Goal: Find specific page/section: Find specific page/section

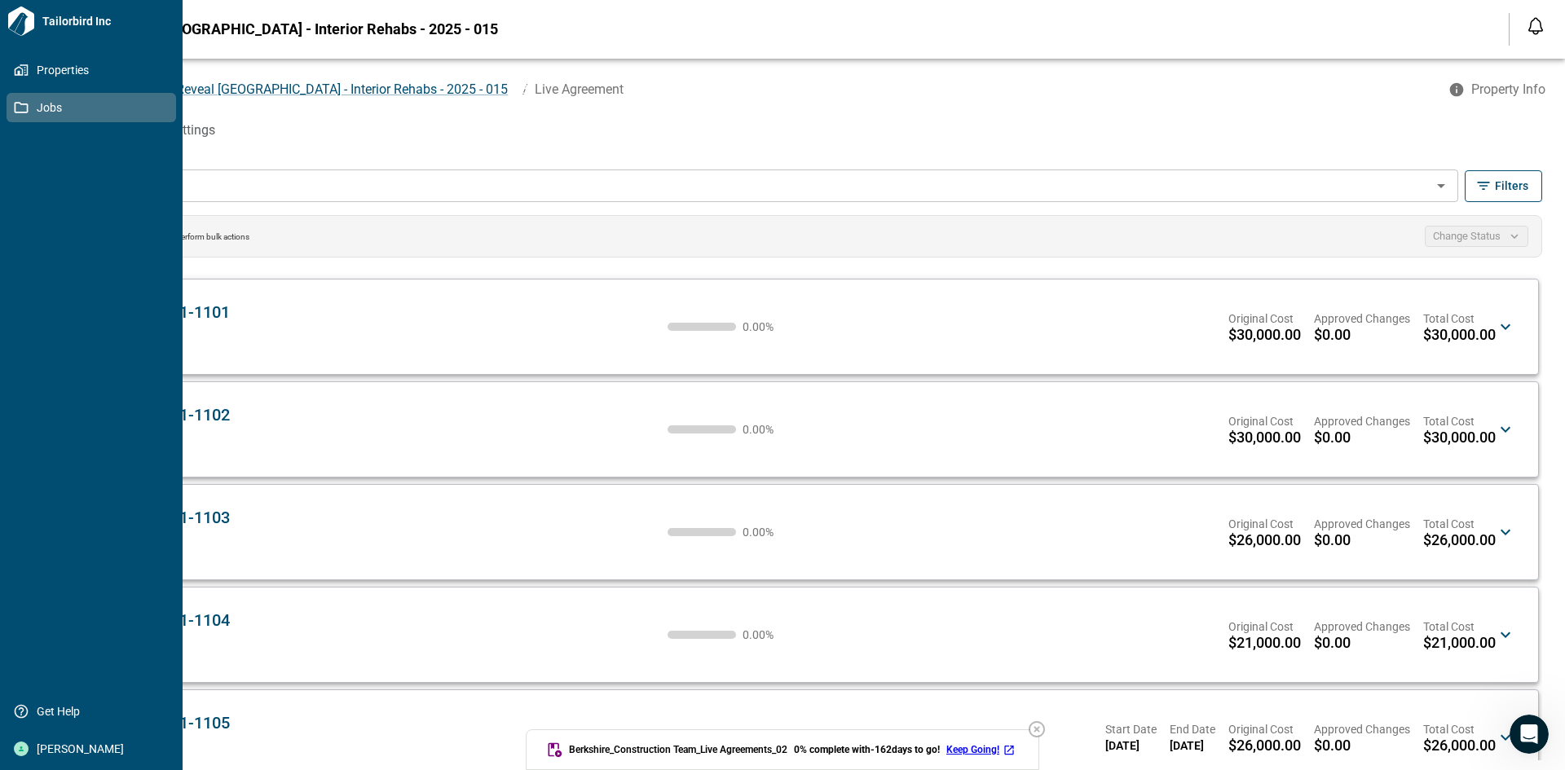
drag, startPoint x: 46, startPoint y: 102, endPoint x: 83, endPoint y: 99, distance: 36.8
click at [46, 102] on span "Jobs" at bounding box center [95, 107] width 132 height 16
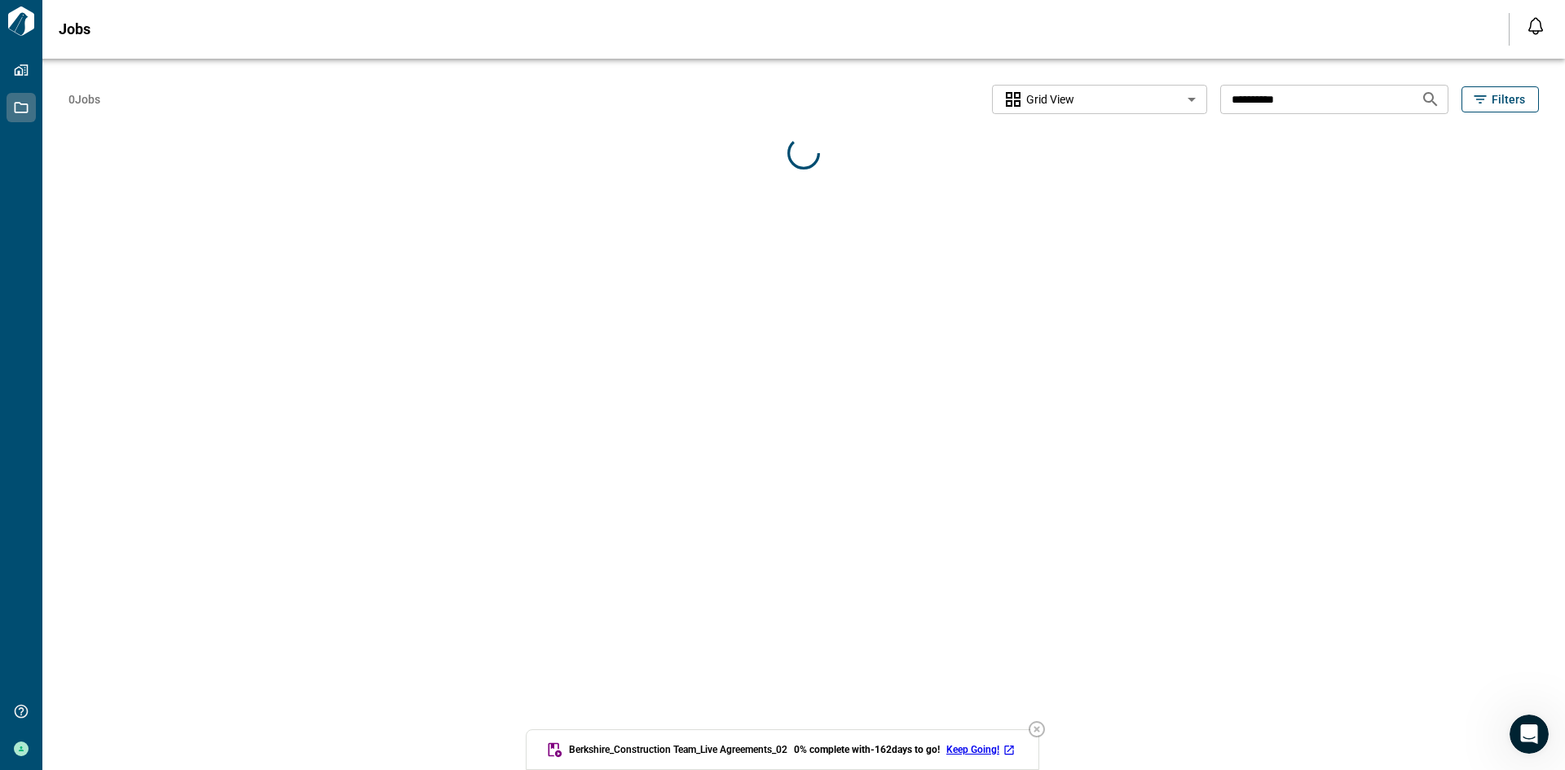
click at [1328, 90] on input "**********" at bounding box center [1313, 99] width 187 height 30
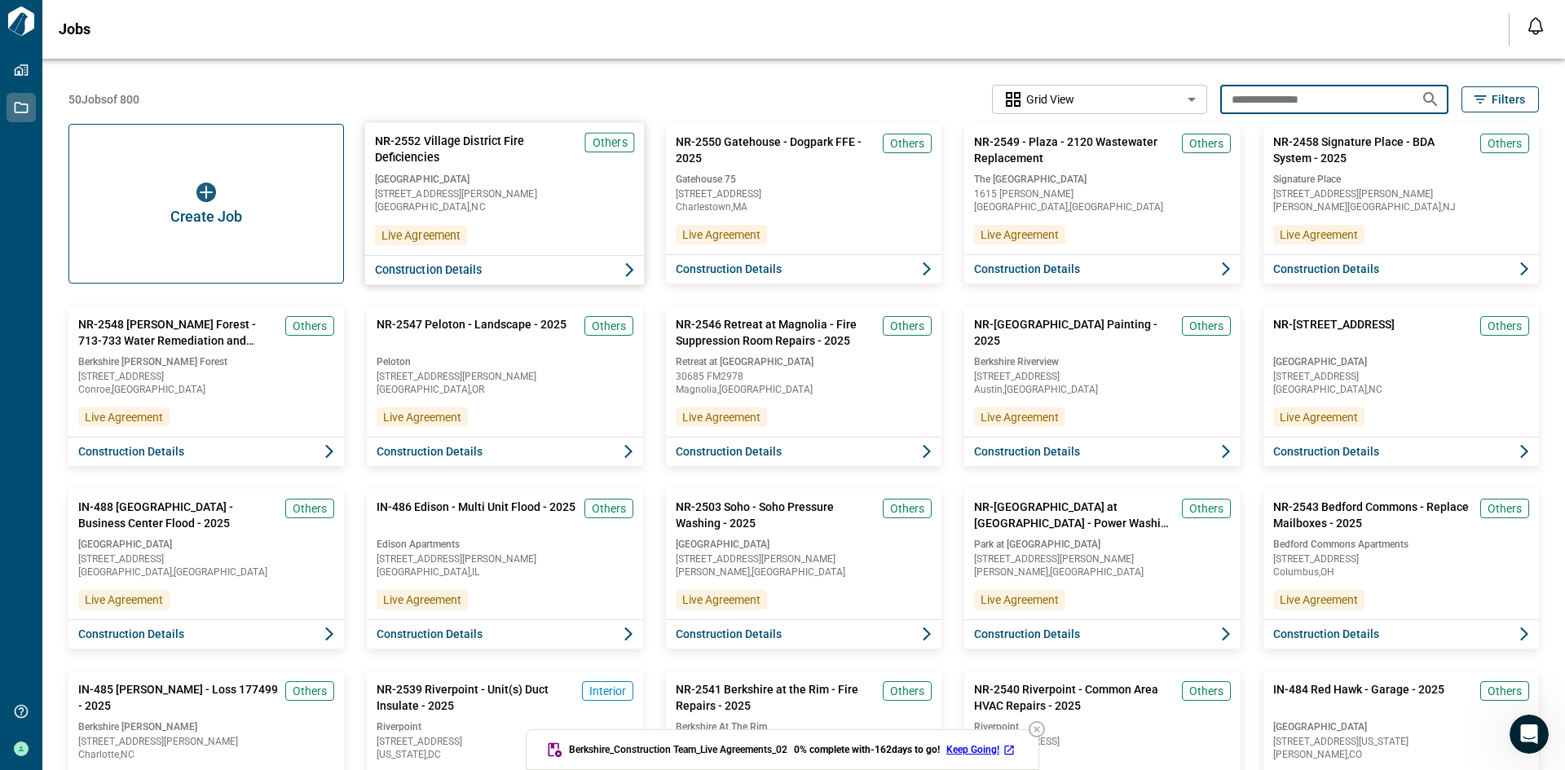
type input "**********"
click at [526, 196] on span "[STREET_ADDRESS][PERSON_NAME]" at bounding box center [505, 194] width 260 height 10
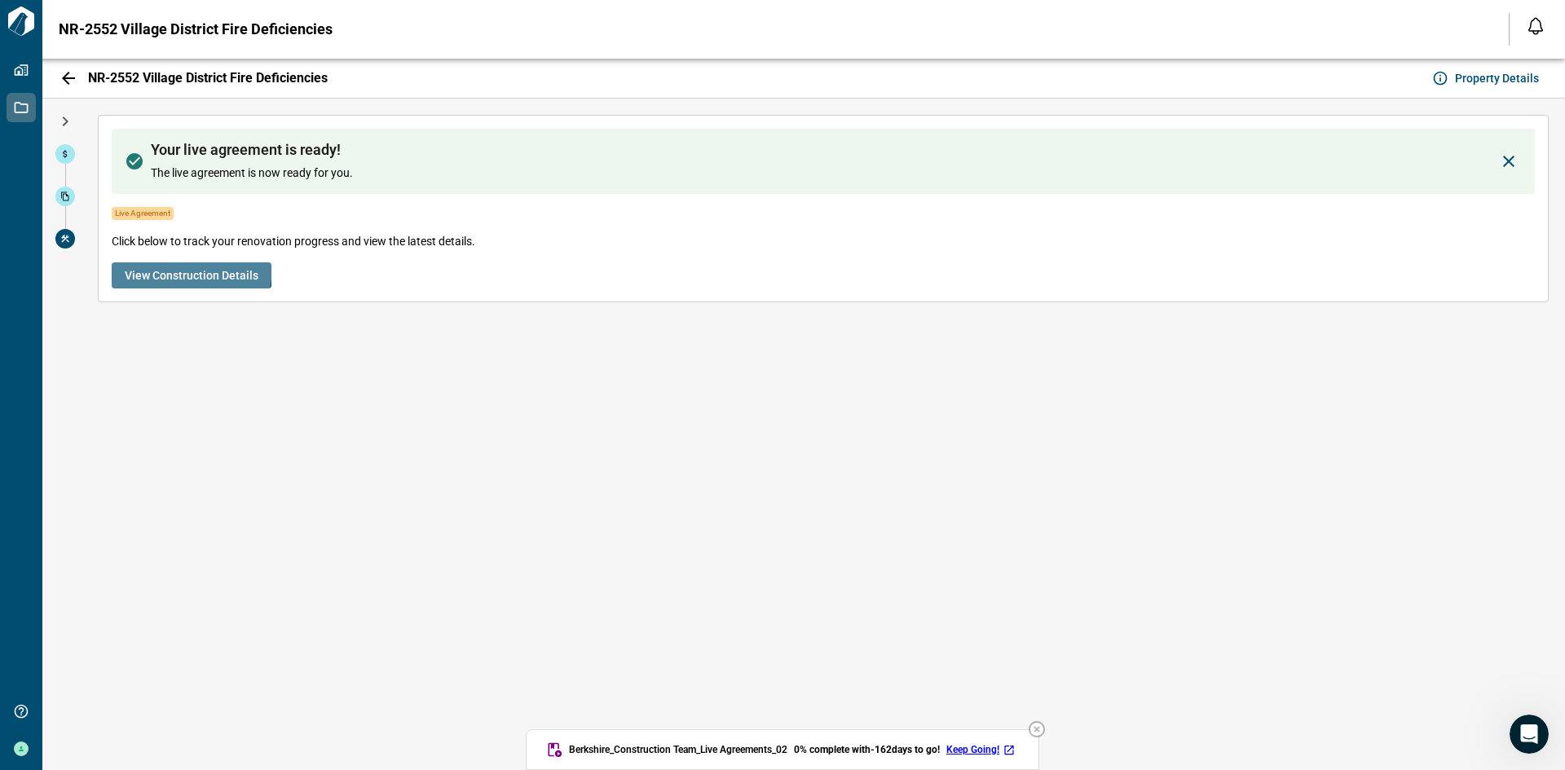
click at [181, 267] on span "View Construction Details" at bounding box center [192, 275] width 134 height 16
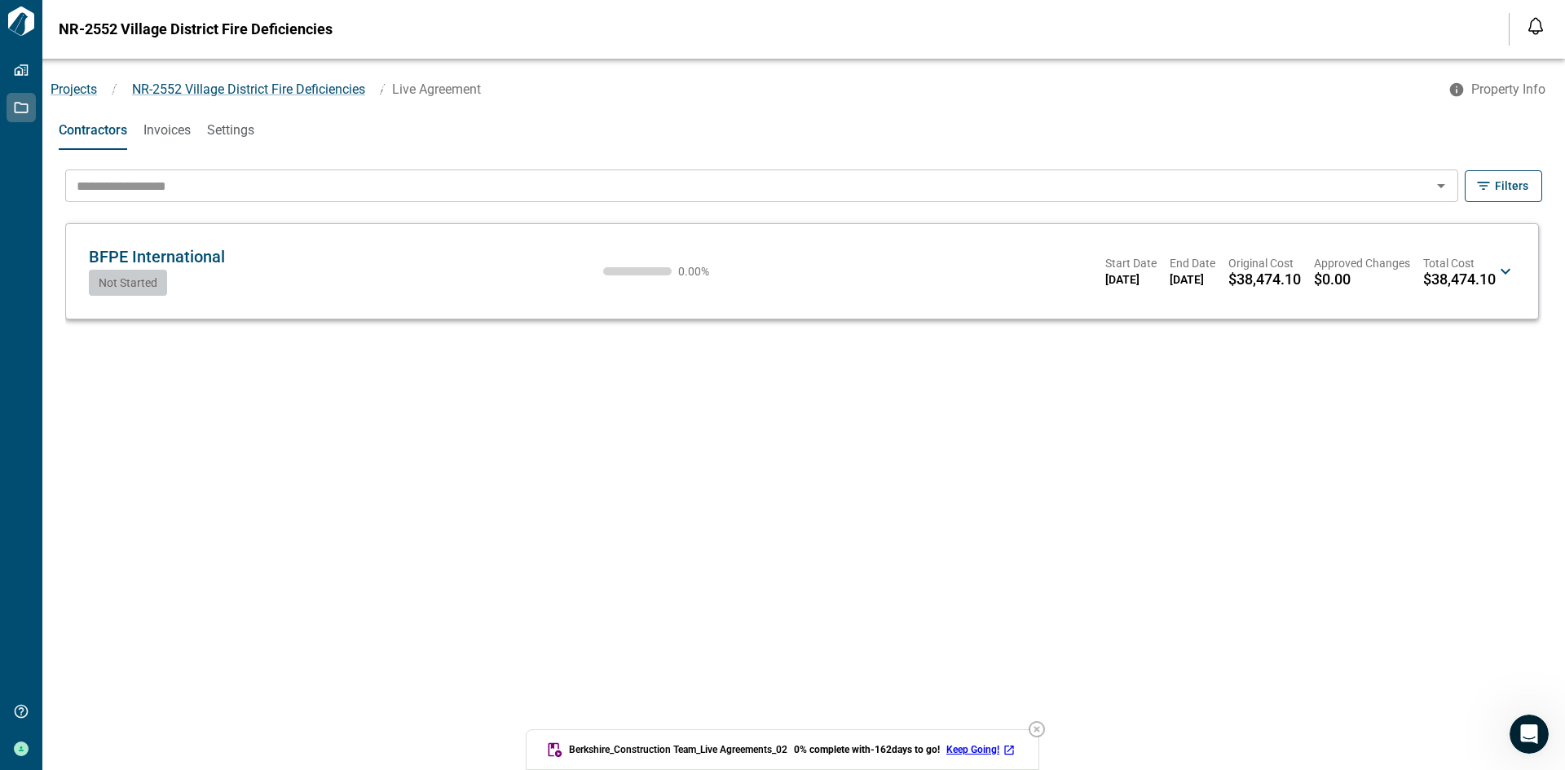
click at [1499, 276] on icon at bounding box center [1506, 272] width 20 height 20
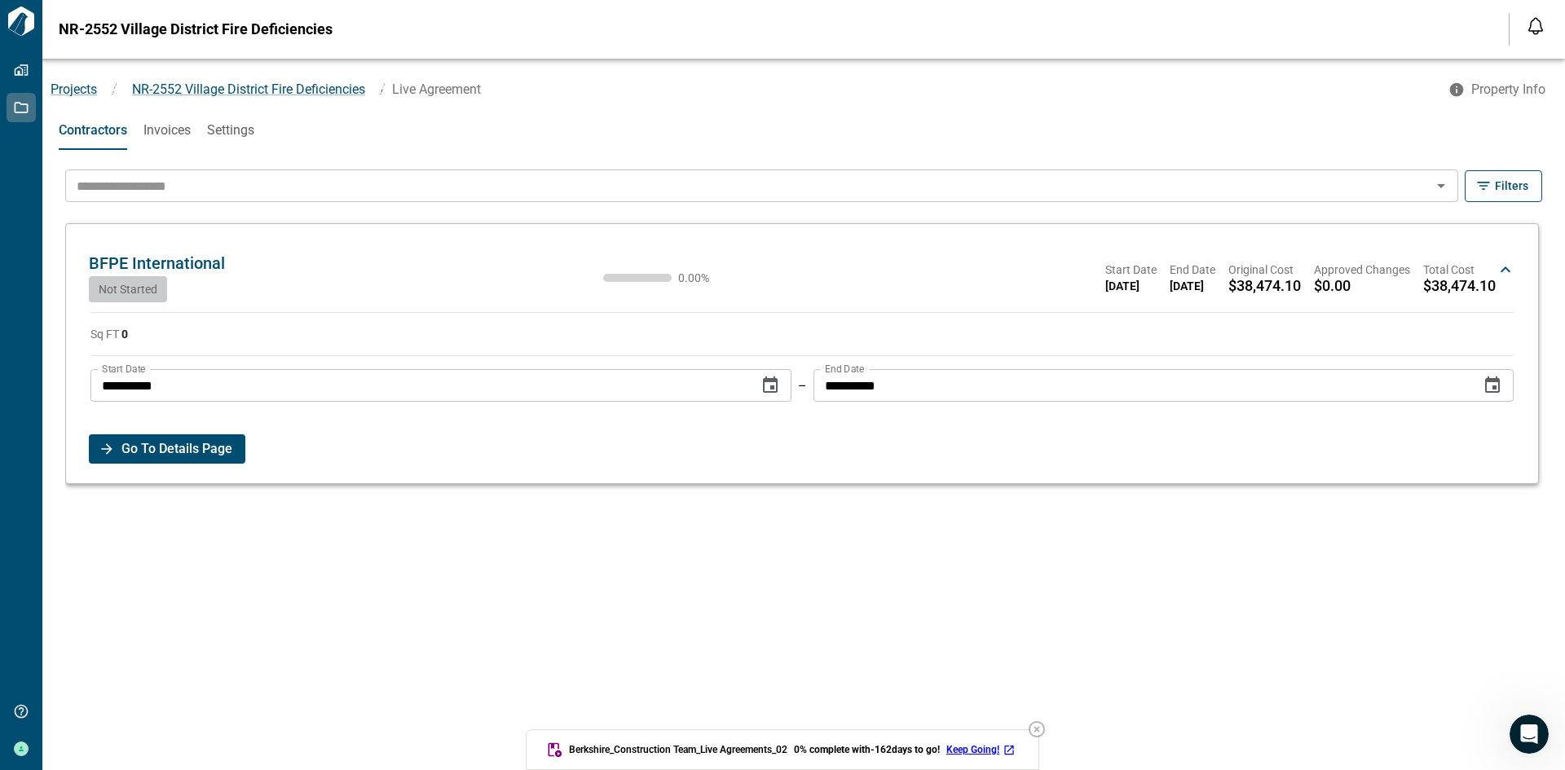
click at [187, 457] on span "Go To Details Page" at bounding box center [176, 448] width 111 height 29
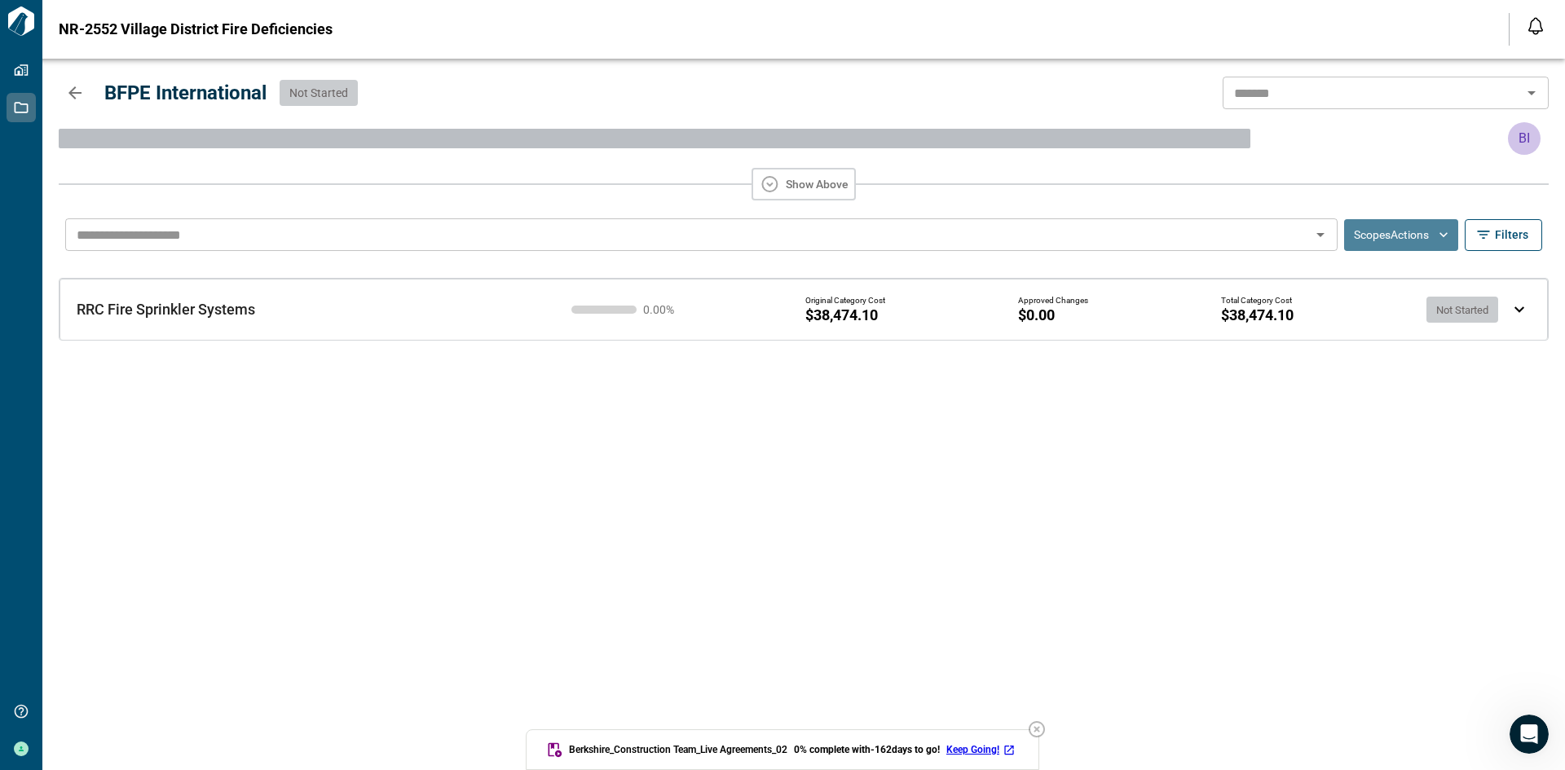
click at [1412, 241] on button "Scopes Actions" at bounding box center [1401, 235] width 114 height 32
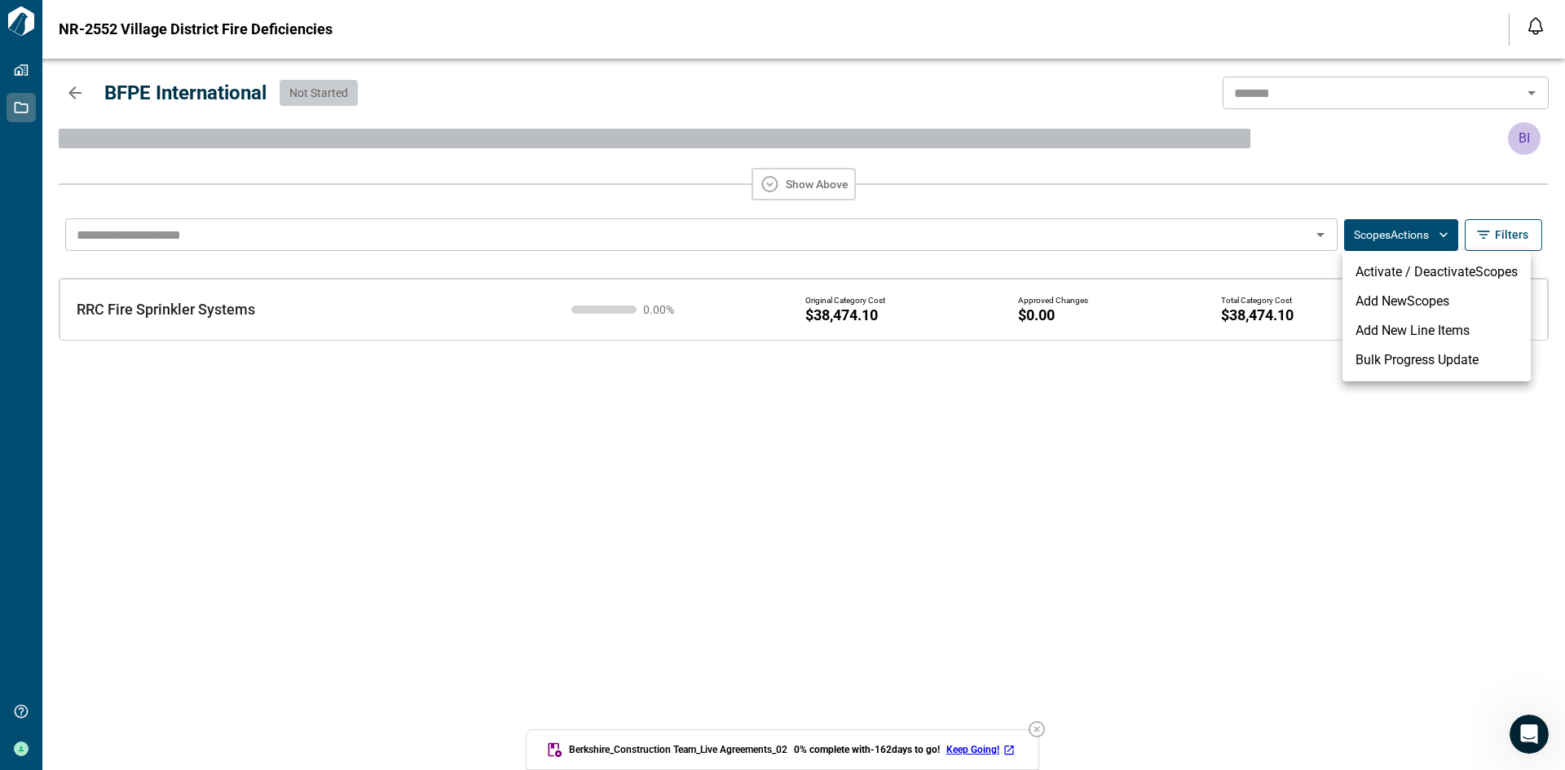
click at [1196, 323] on div at bounding box center [782, 385] width 1565 height 770
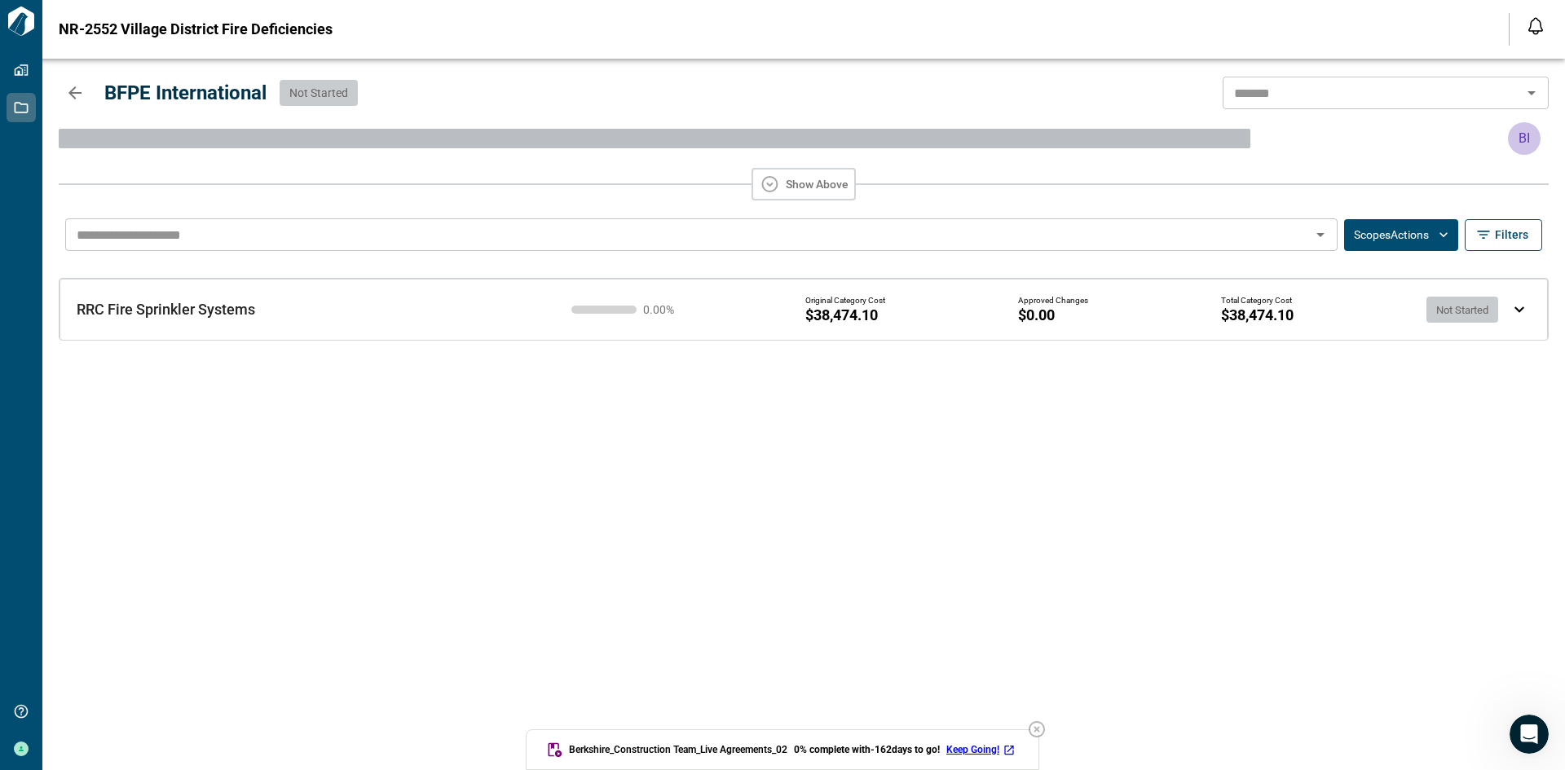
click at [1196, 323] on div "Original Category Cost $38,474.10 Approved Changes $0.00 Total Category Cost $3…" at bounding box center [1156, 310] width 703 height 28
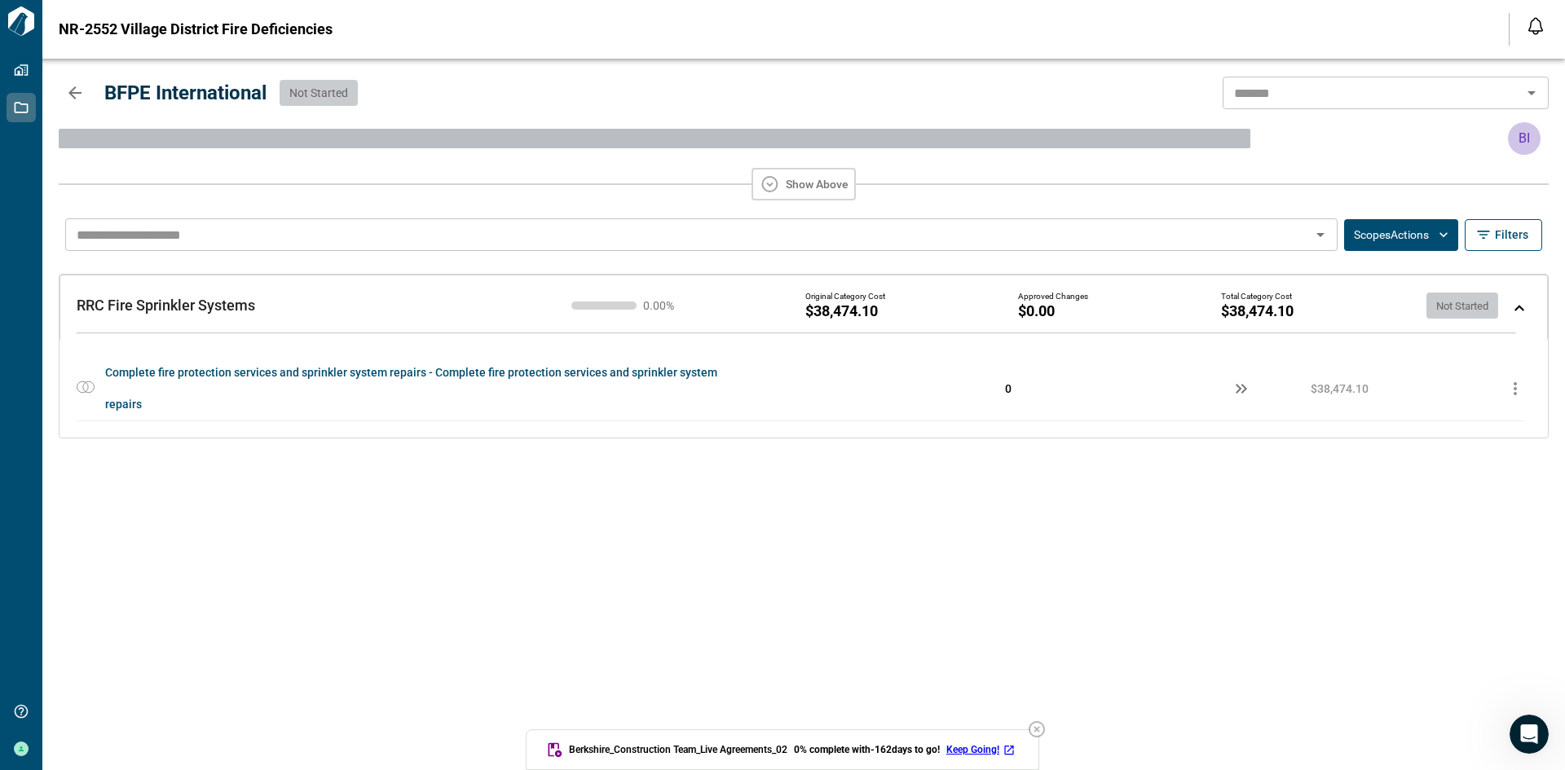
click at [1318, 314] on div "Original Category Cost $38,474.10 Approved Changes $0.00 Total Category Cost $3…" at bounding box center [1156, 306] width 703 height 28
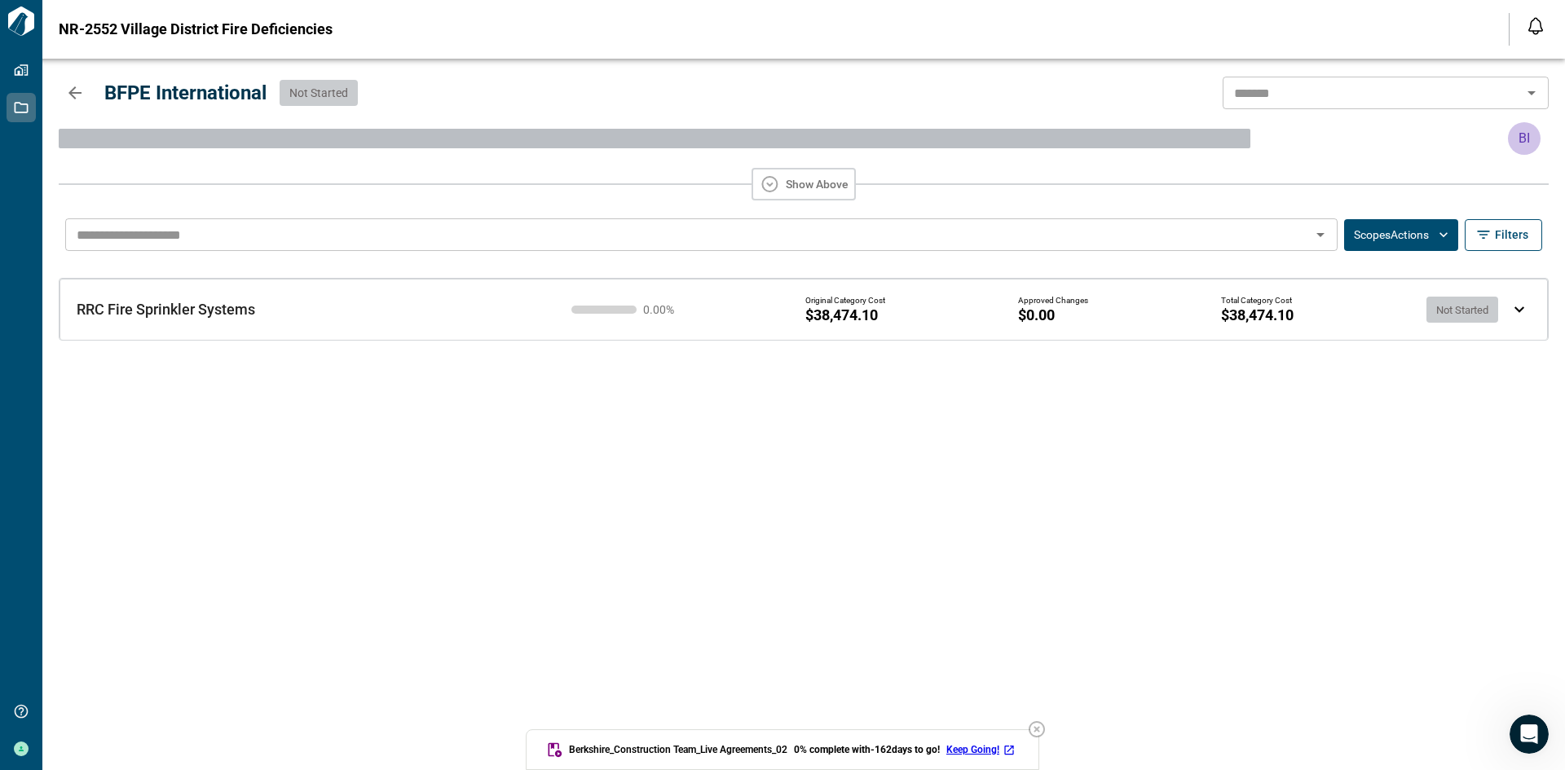
click at [1318, 314] on div "Original Category Cost $38,474.10 Approved Changes $0.00 Total Category Cost $3…" at bounding box center [1156, 310] width 703 height 28
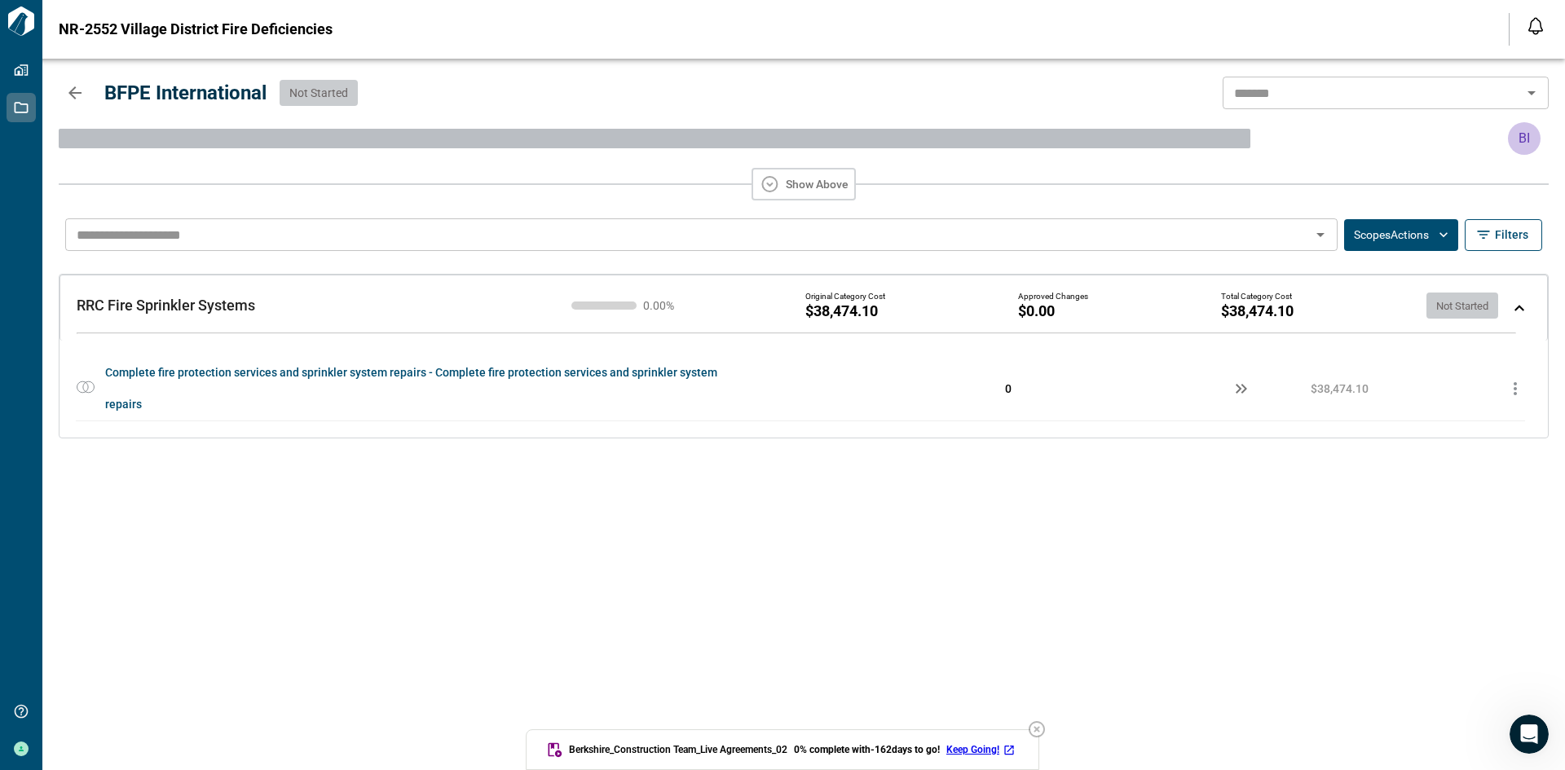
click at [832, 453] on div "​ Scopes Actions Filters RRC Fire Sprinkler Systems RRC Fire Sprinkler Systems …" at bounding box center [804, 490] width 1490 height 562
